Goal: Information Seeking & Learning: Learn about a topic

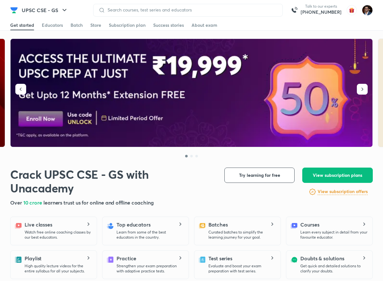
click at [185, 7] on div at bounding box center [188, 10] width 190 height 13
click at [184, 10] on input at bounding box center [191, 9] width 172 height 5
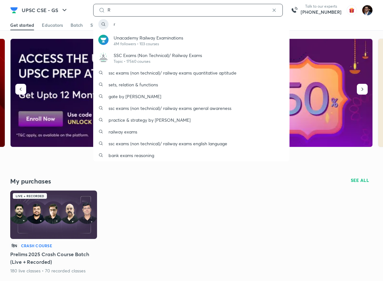
click at [166, 7] on input "R" at bounding box center [188, 9] width 166 height 5
click at [165, 9] on input "R" at bounding box center [188, 9] width 166 height 5
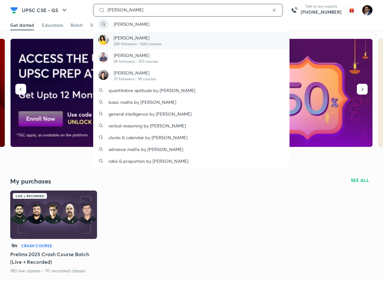
type input "[PERSON_NAME]"
click at [150, 39] on p "[PERSON_NAME]" at bounding box center [138, 37] width 48 height 7
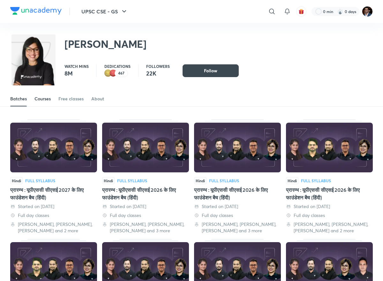
click at [44, 101] on div "Courses" at bounding box center [42, 99] width 16 height 6
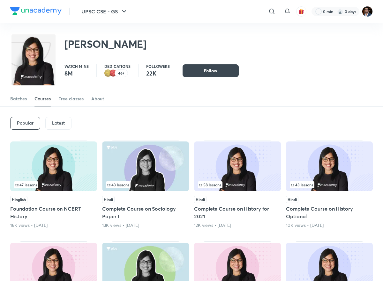
click at [66, 125] on div "Latest" at bounding box center [58, 123] width 26 height 13
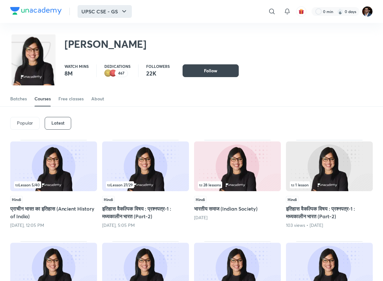
click at [118, 13] on button "UPSC CSE - GS" at bounding box center [105, 11] width 54 height 13
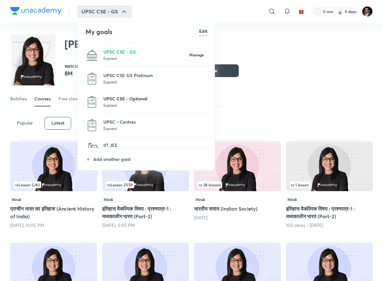
click at [159, 100] on p "UPSC CSE - Optional" at bounding box center [155, 98] width 104 height 7
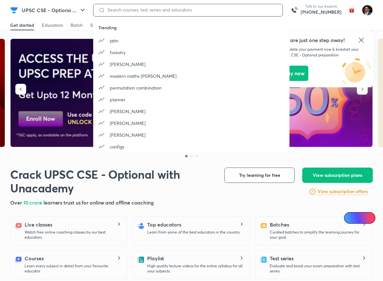
click at [157, 10] on input at bounding box center [191, 9] width 172 height 5
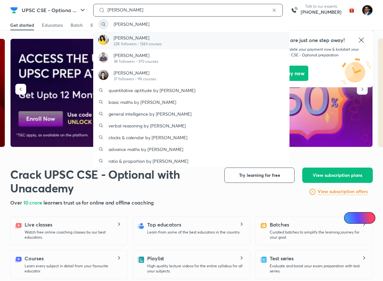
type input "[PERSON_NAME]"
click at [153, 46] on p "22K followers • 1343 courses" at bounding box center [138, 44] width 48 height 6
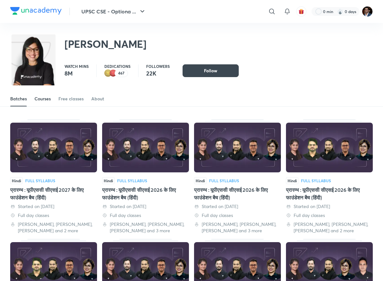
click at [48, 101] on div "Courses" at bounding box center [42, 99] width 16 height 6
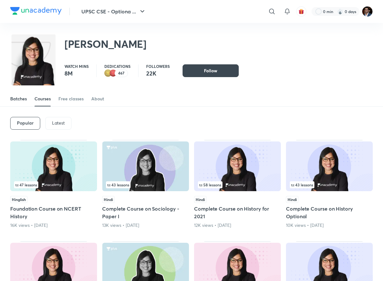
click at [12, 103] on link "Batches" at bounding box center [18, 98] width 17 height 15
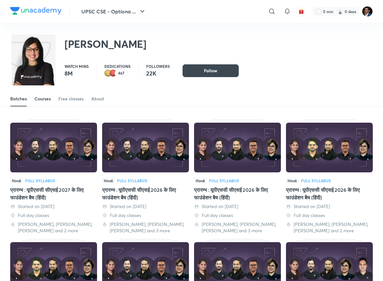
click at [43, 104] on link "Courses" at bounding box center [42, 98] width 16 height 15
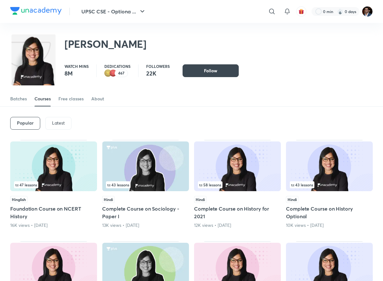
click at [52, 131] on div "Popular Latest" at bounding box center [191, 123] width 362 height 33
click at [52, 125] on p "Latest" at bounding box center [58, 123] width 13 height 5
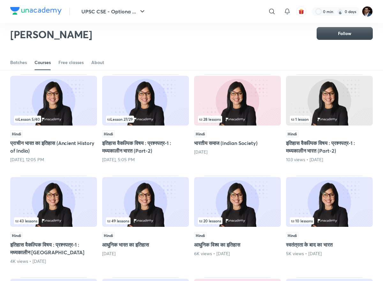
scroll to position [56, 0]
